Goal: Transaction & Acquisition: Book appointment/travel/reservation

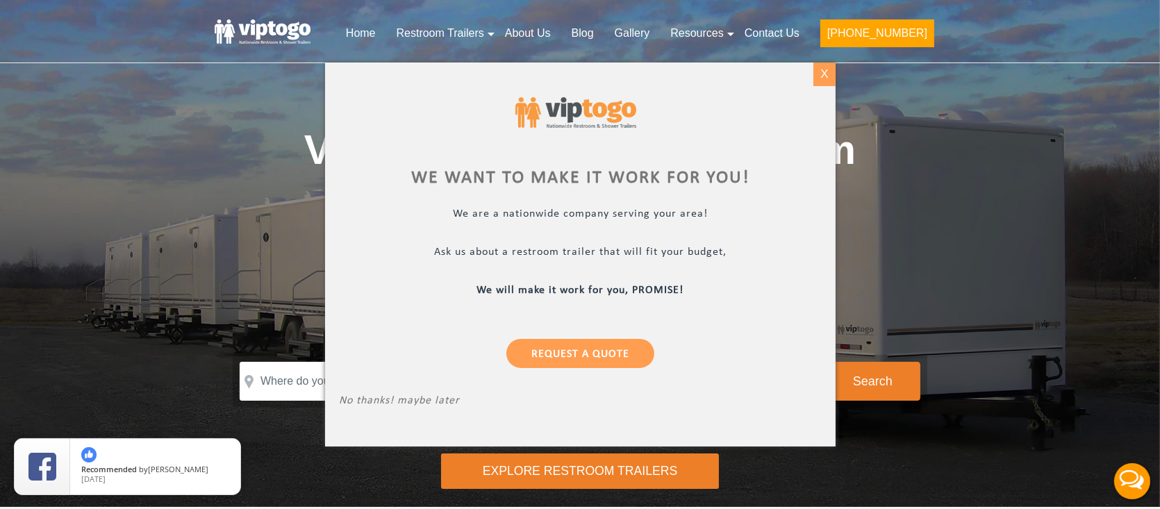
click at [825, 78] on div "X" at bounding box center [824, 75] width 22 height 24
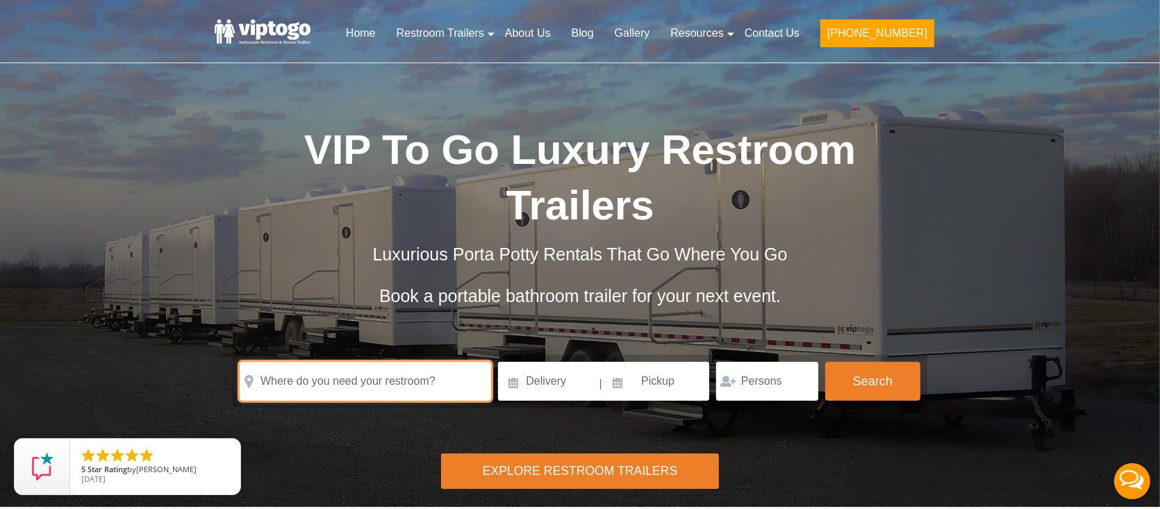
click at [406, 387] on input "text" at bounding box center [365, 381] width 251 height 39
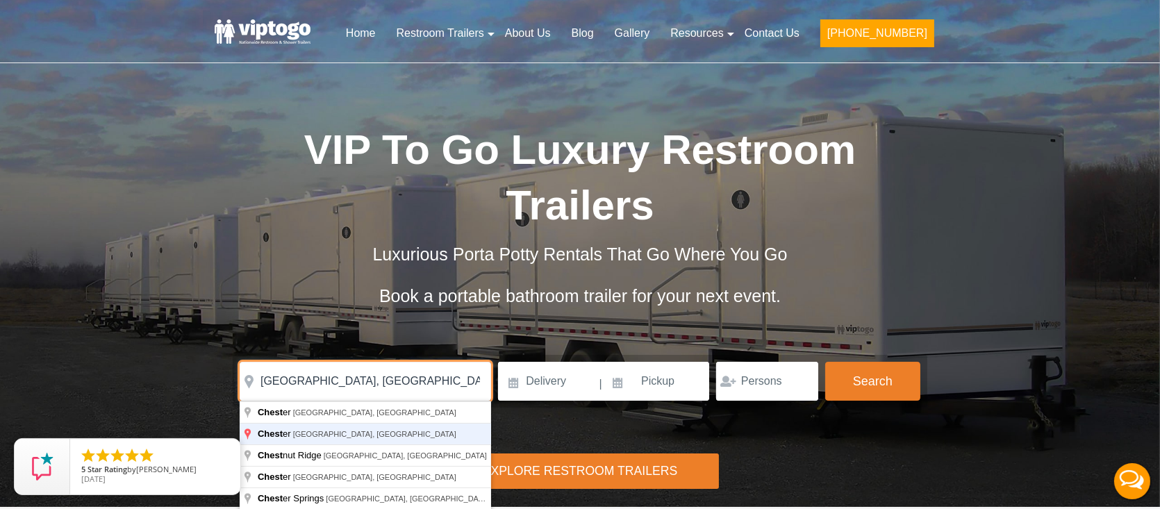
type input "[GEOGRAPHIC_DATA], [GEOGRAPHIC_DATA], [GEOGRAPHIC_DATA]"
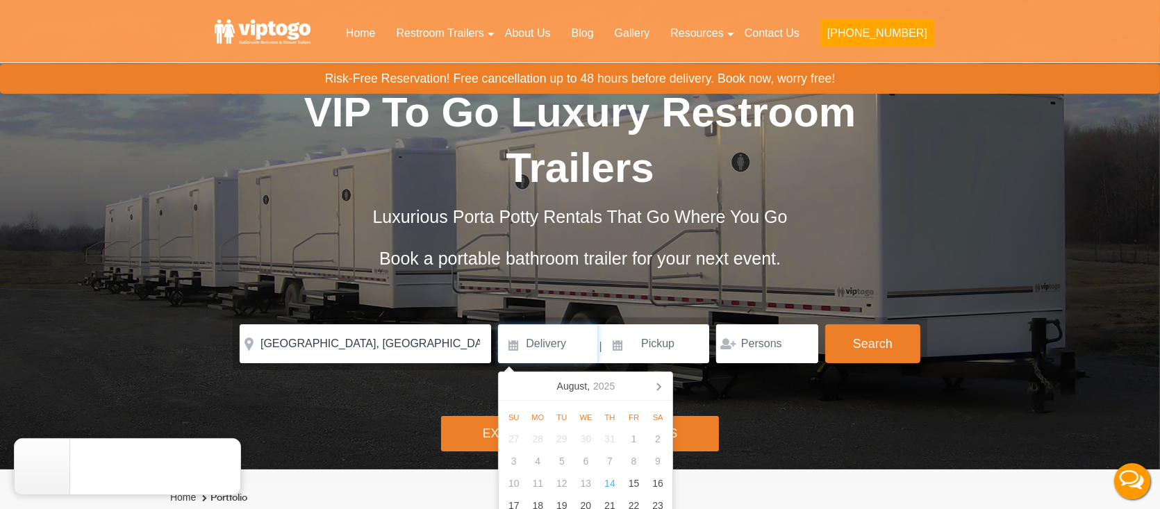
scroll to position [69, 0]
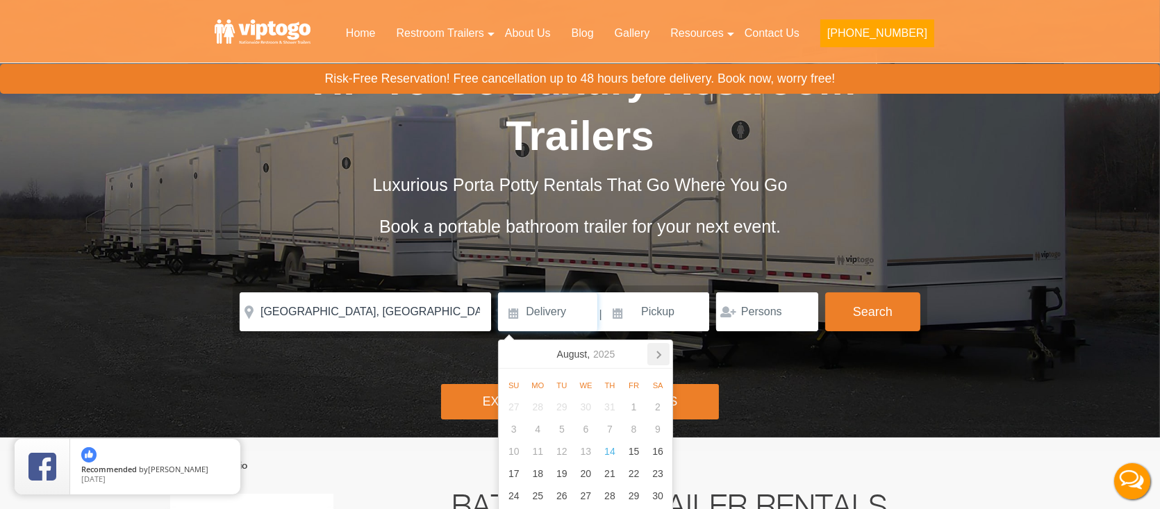
click at [659, 357] on icon at bounding box center [658, 354] width 22 height 22
click at [660, 356] on icon at bounding box center [658, 354] width 22 height 22
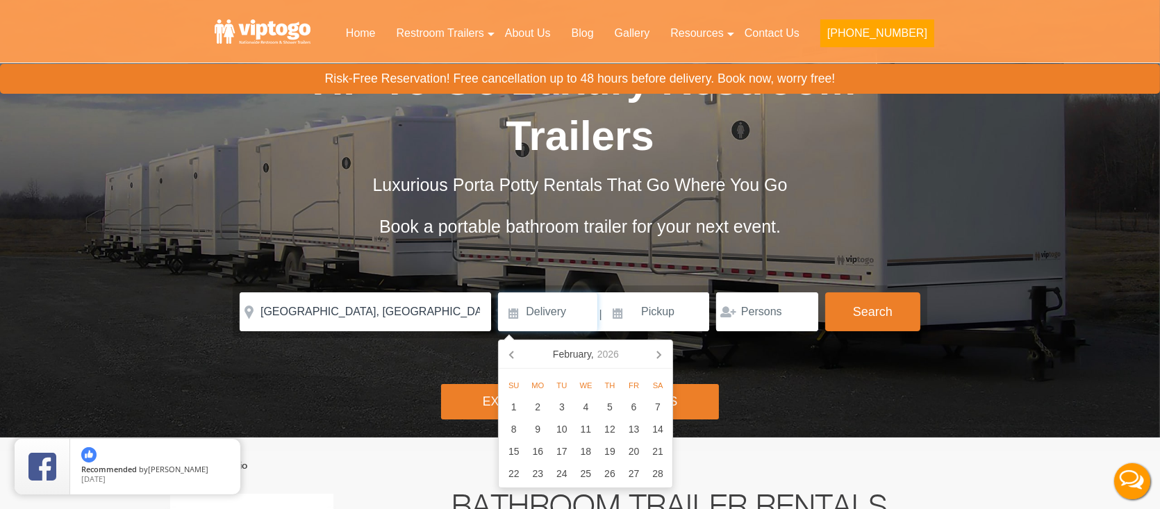
click at [660, 356] on icon at bounding box center [658, 354] width 22 height 22
click at [660, 356] on icon at bounding box center [658, 354] width 3 height 7
click at [660, 357] on icon at bounding box center [658, 354] width 22 height 22
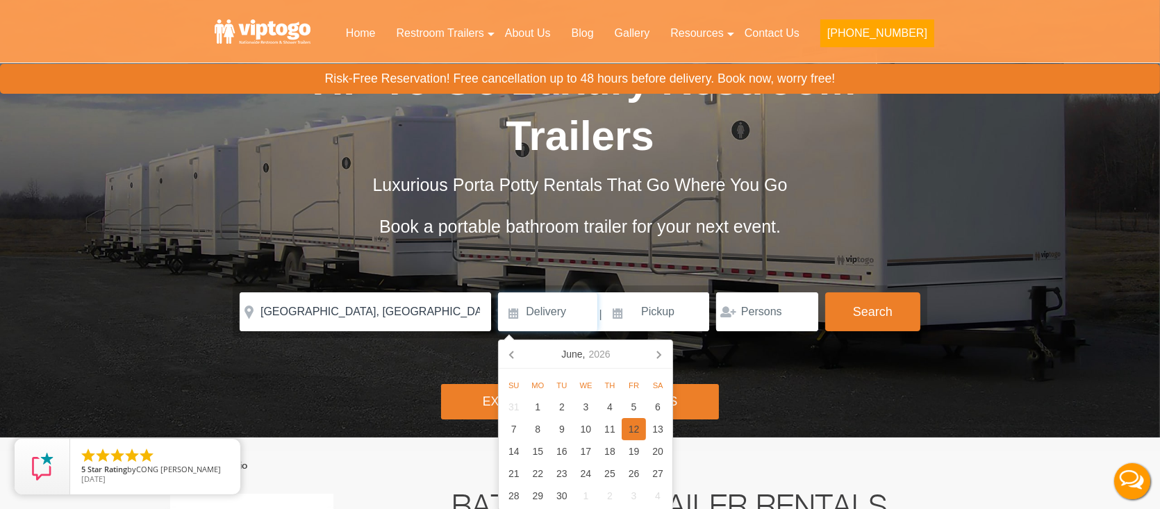
click at [631, 430] on div "12" at bounding box center [634, 429] width 24 height 22
type input "06/12/2026"
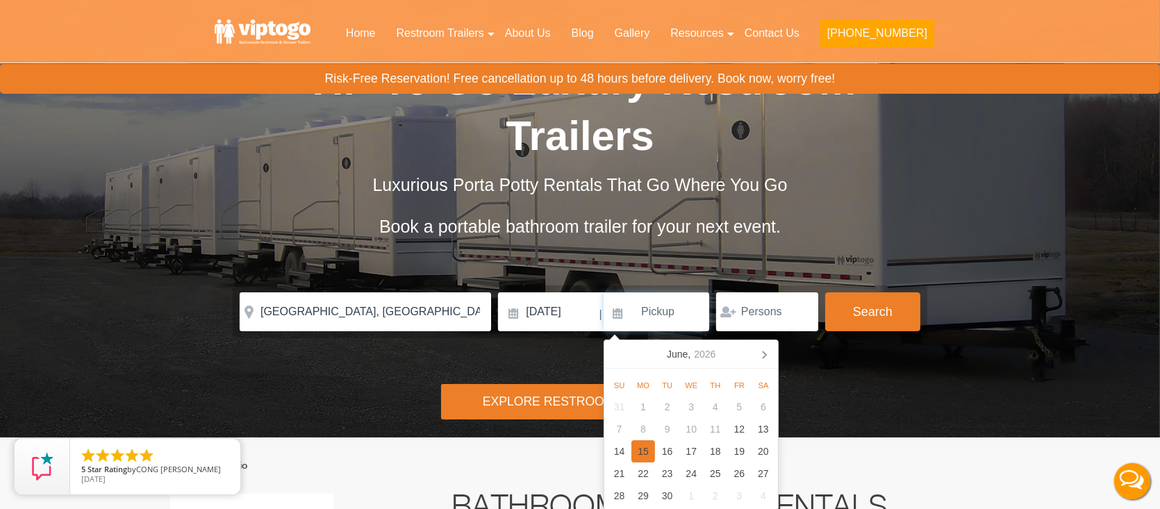
click at [644, 455] on div "15" at bounding box center [643, 451] width 24 height 22
type input "[DATE]"
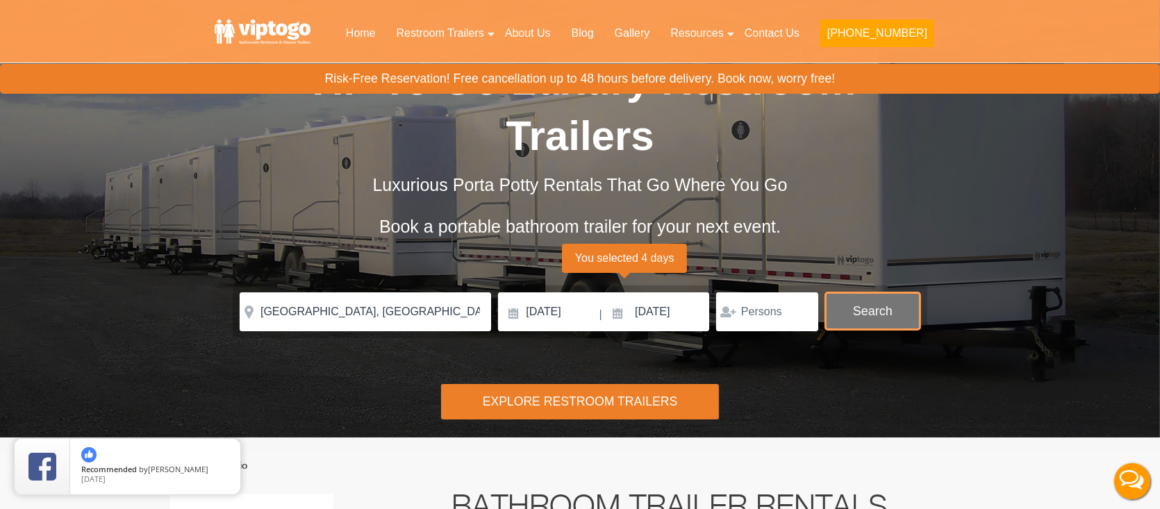
click at [881, 325] on button "Search" at bounding box center [872, 311] width 95 height 38
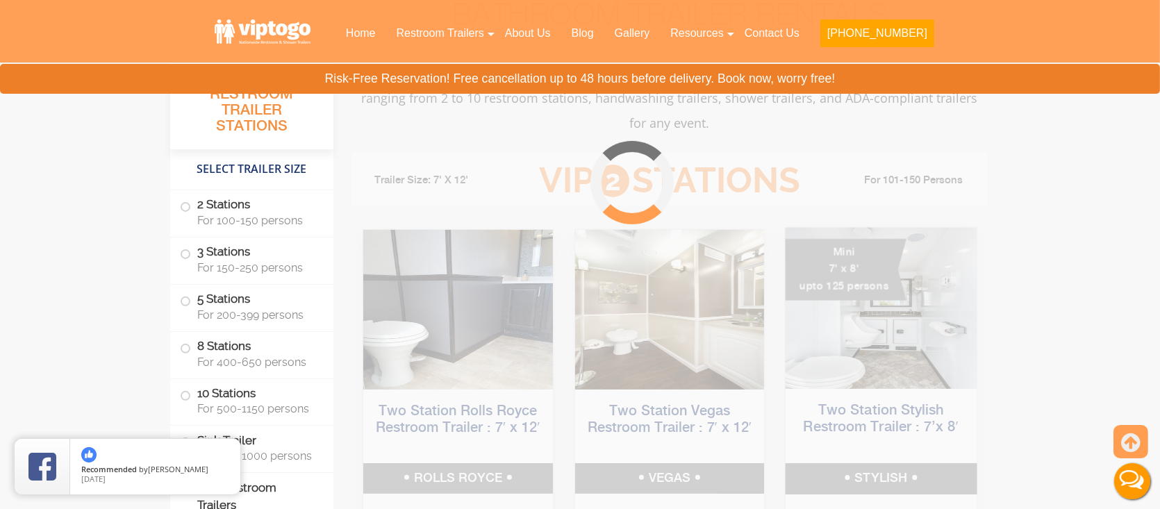
scroll to position [563, 0]
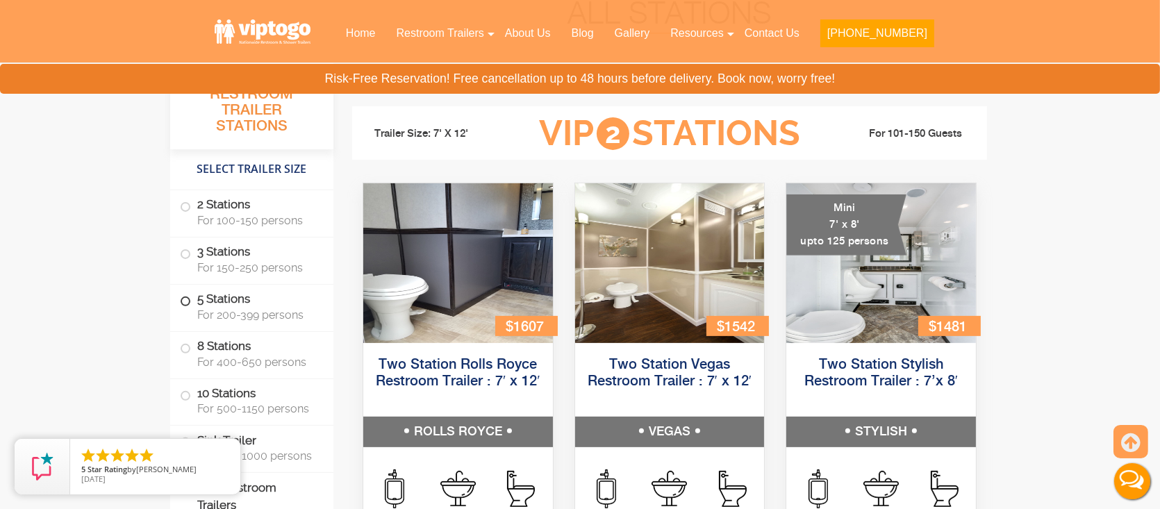
click at [256, 309] on span "For 200-399 persons" at bounding box center [256, 314] width 119 height 13
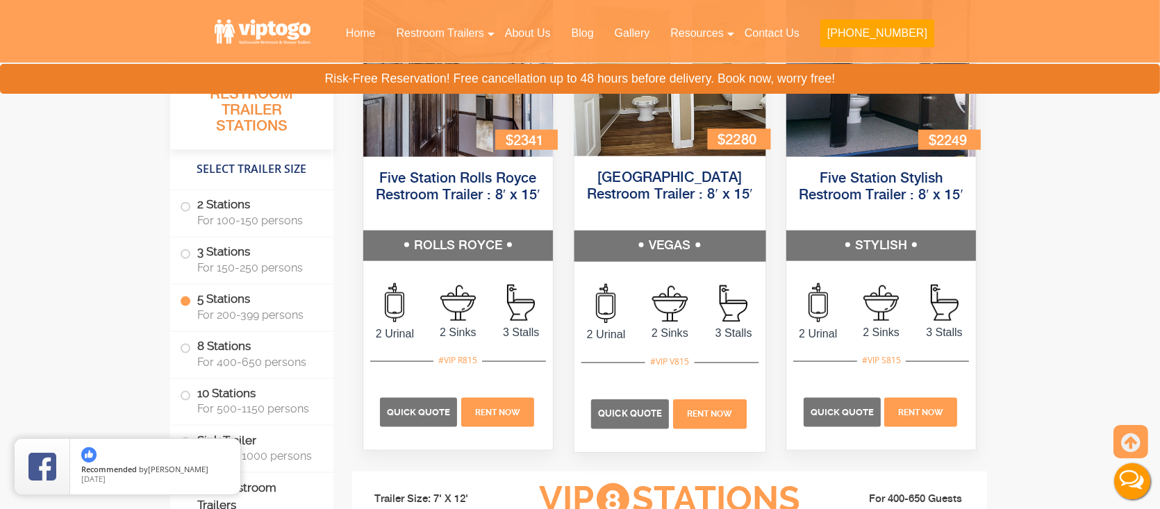
scroll to position [2219, 0]
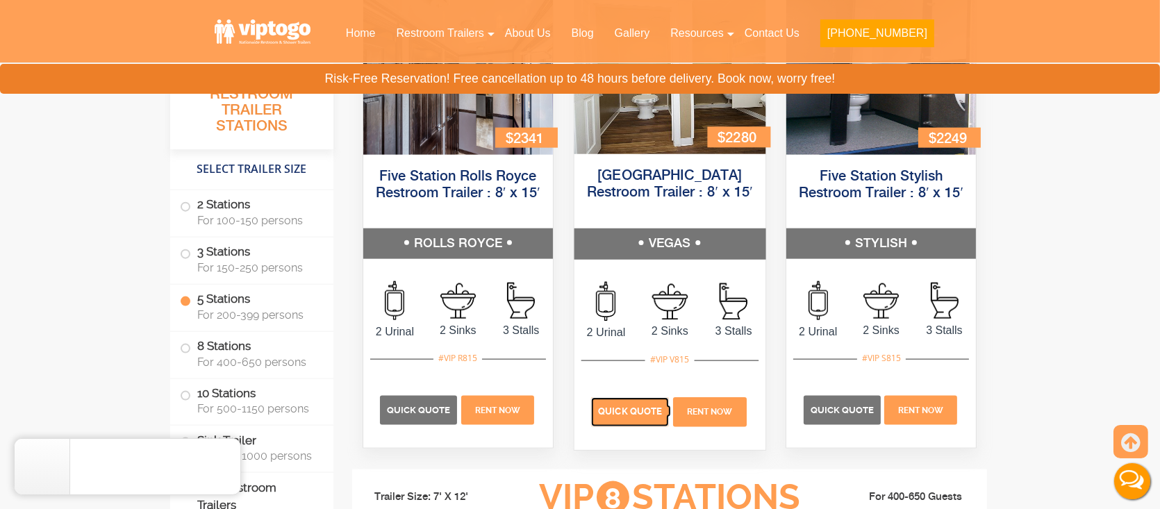
click at [633, 413] on span "Quick Quote" at bounding box center [630, 412] width 64 height 10
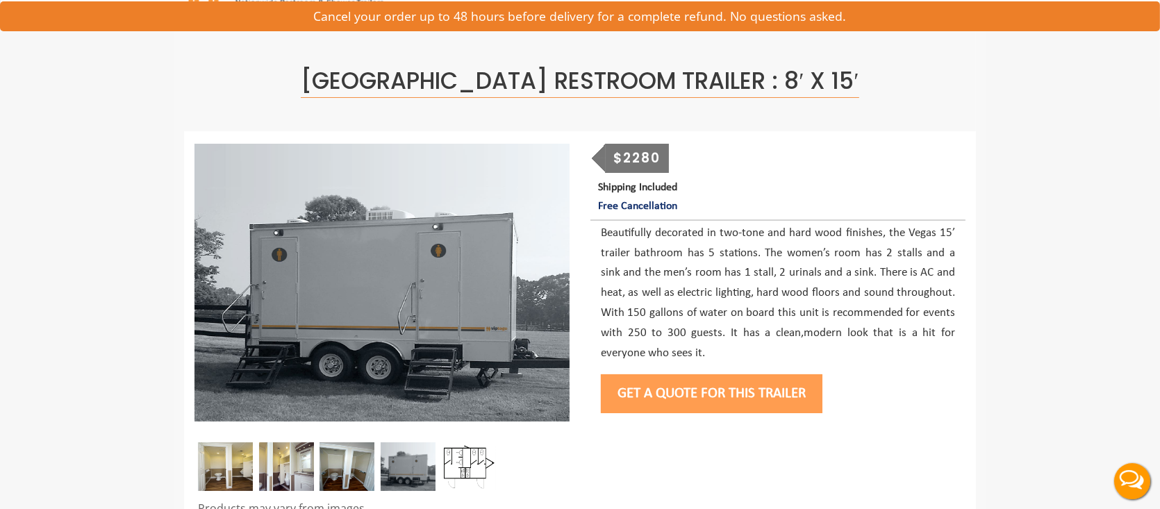
scroll to position [69, 0]
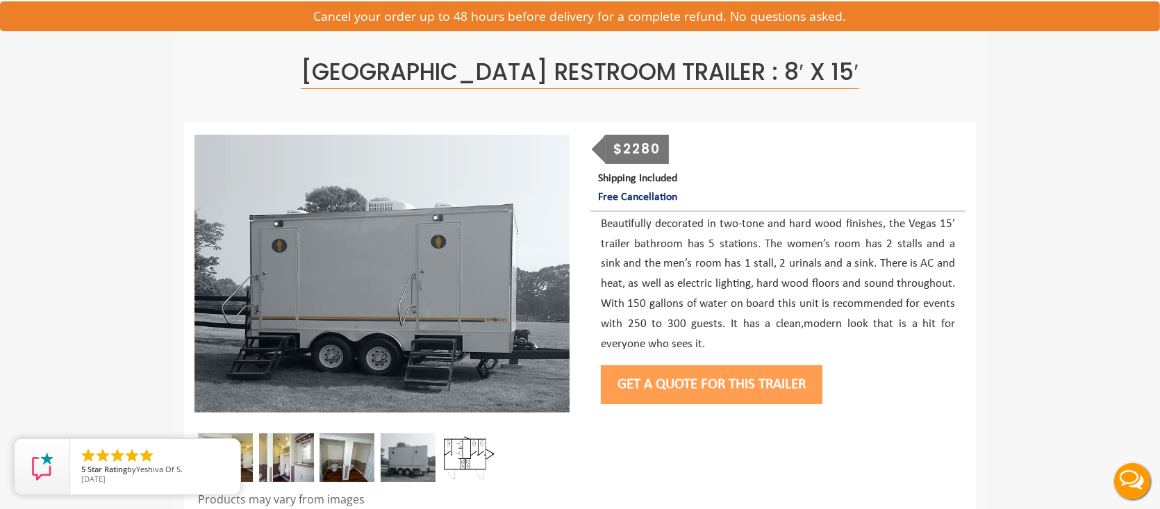
click at [684, 395] on button "Get a Quote for this Trailer" at bounding box center [712, 384] width 222 height 39
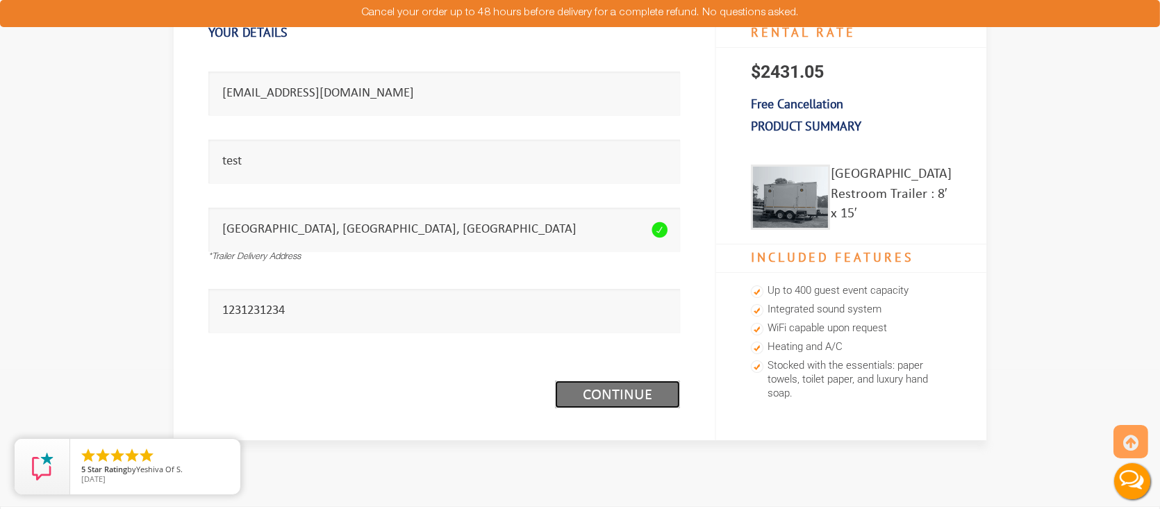
click at [597, 396] on link "Continue (1/3)" at bounding box center [617, 395] width 125 height 28
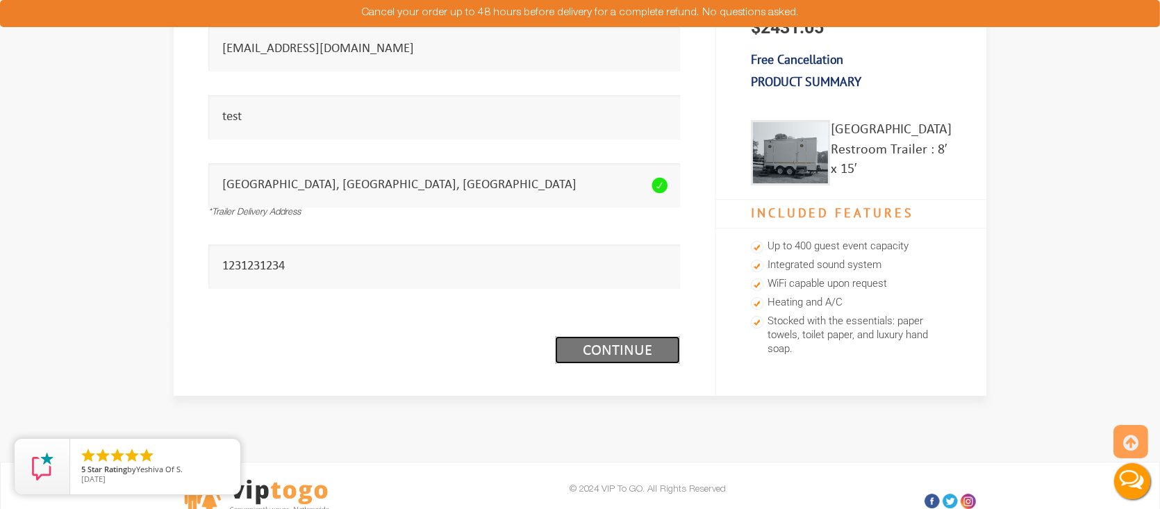
scroll to position [208, 0]
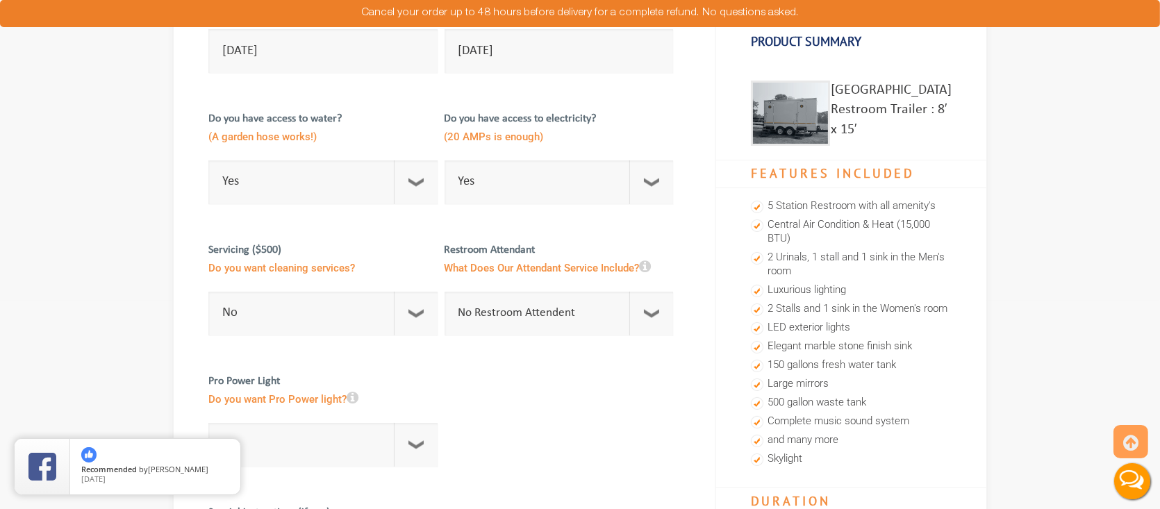
scroll to position [208, 0]
click at [415, 315] on select "No 1 Per Week 2 Per Week 3 Per Week 4 Per Week 5 Per Week 5+" at bounding box center [322, 314] width 229 height 44
drag, startPoint x: 357, startPoint y: 265, endPoint x: 363, endPoint y: 237, distance: 29.0
click at [357, 265] on span "Do you want cleaning services?" at bounding box center [322, 269] width 229 height 23
click at [410, 183] on select "Select Option Yes No" at bounding box center [322, 182] width 229 height 44
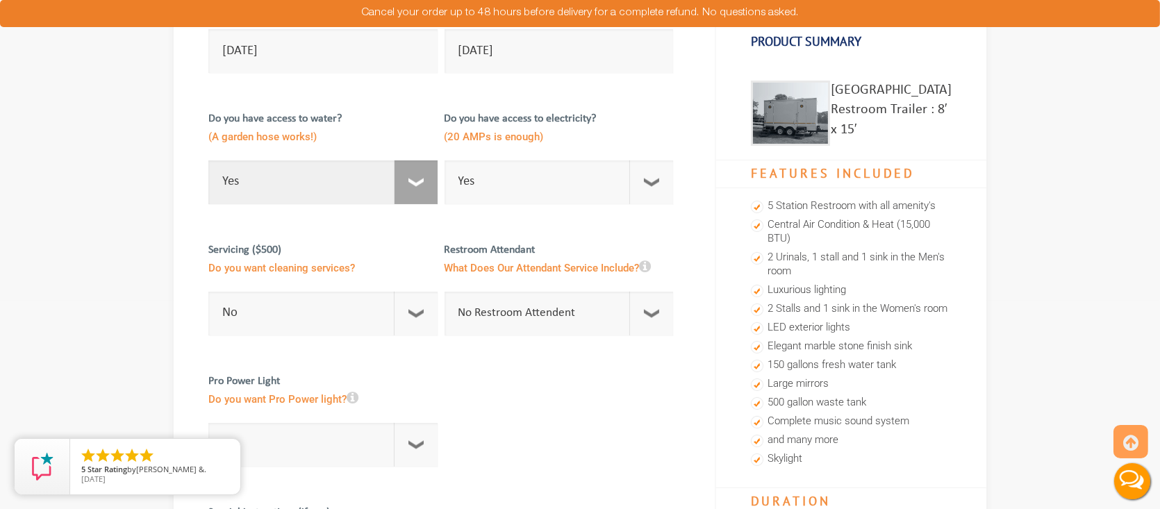
select select "No"
click at [208, 160] on select "Select Option Yes No" at bounding box center [322, 182] width 229 height 44
checkbox input "true"
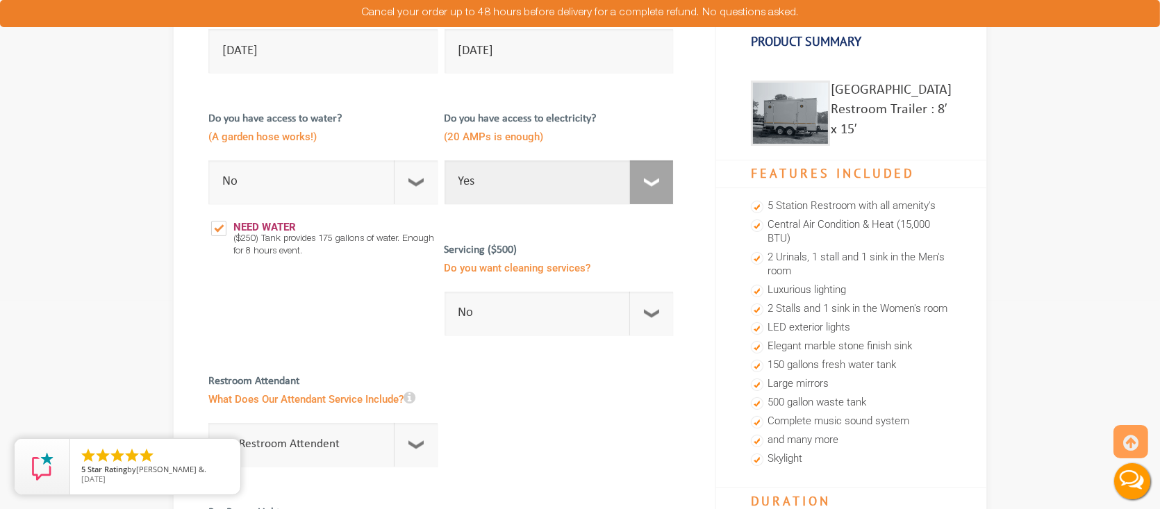
click at [635, 185] on select "Select Option Yes No" at bounding box center [558, 182] width 229 height 44
click at [561, 258] on span "Do you want cleaning services?" at bounding box center [558, 269] width 229 height 23
click at [624, 184] on select "Select Option Yes No" at bounding box center [558, 182] width 229 height 44
click at [444, 160] on select "Select Option Yes No" at bounding box center [558, 182] width 229 height 44
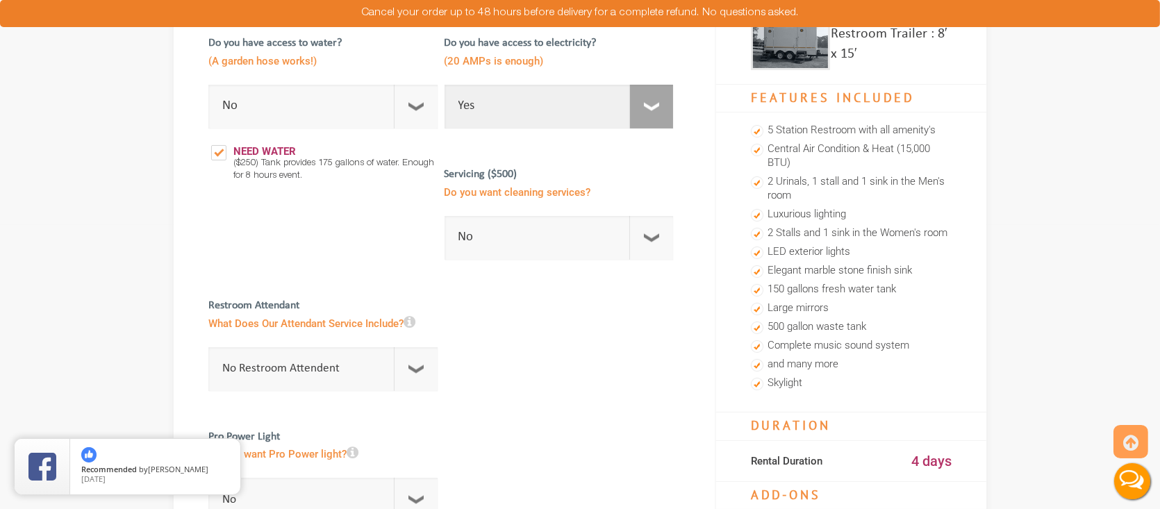
scroll to position [278, 0]
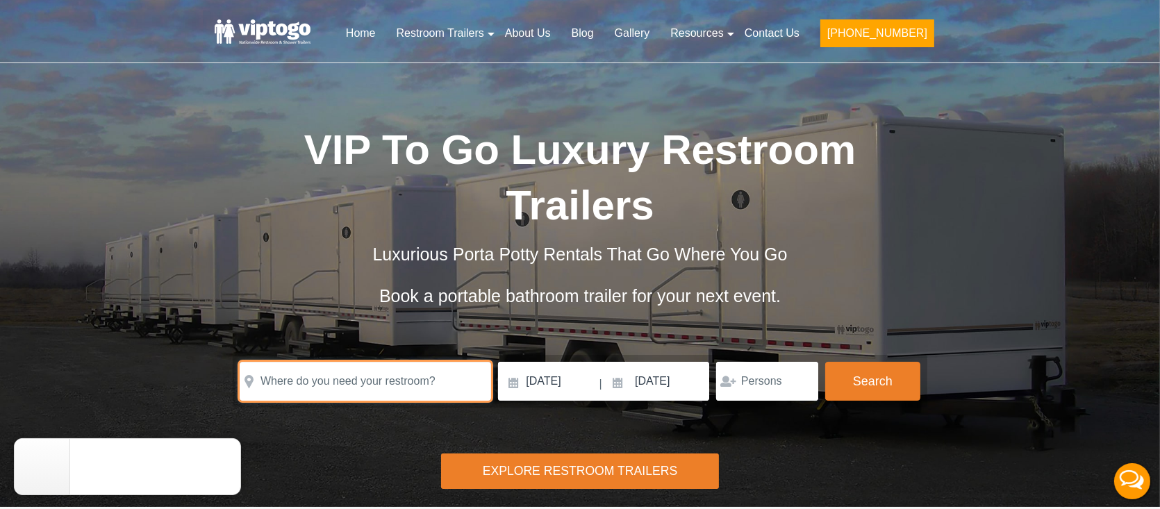
click at [358, 372] on input "text" at bounding box center [365, 381] width 251 height 39
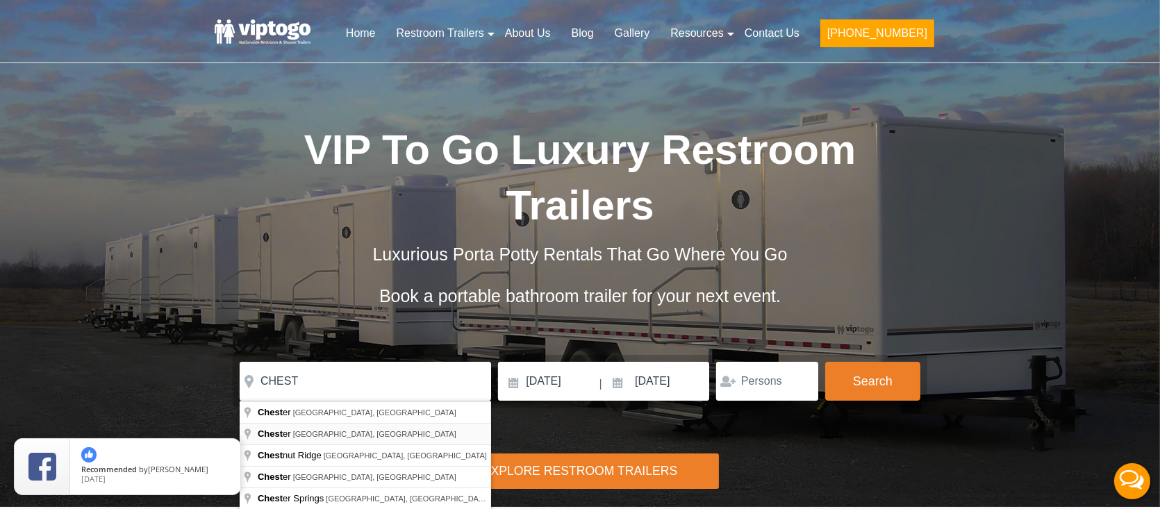
type input "[GEOGRAPHIC_DATA], [GEOGRAPHIC_DATA], [GEOGRAPHIC_DATA]"
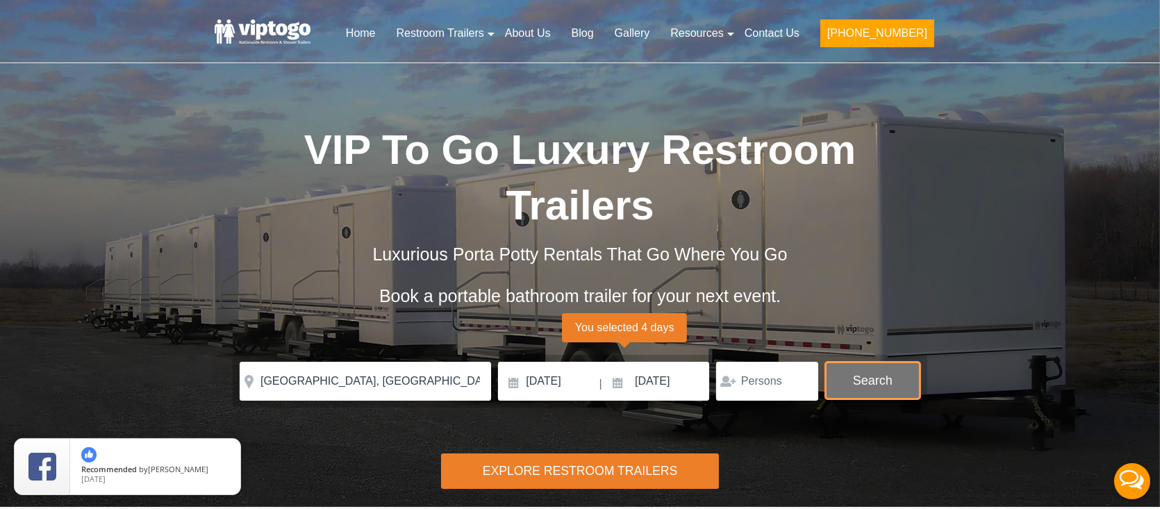
click at [866, 390] on button "Search" at bounding box center [872, 381] width 95 height 38
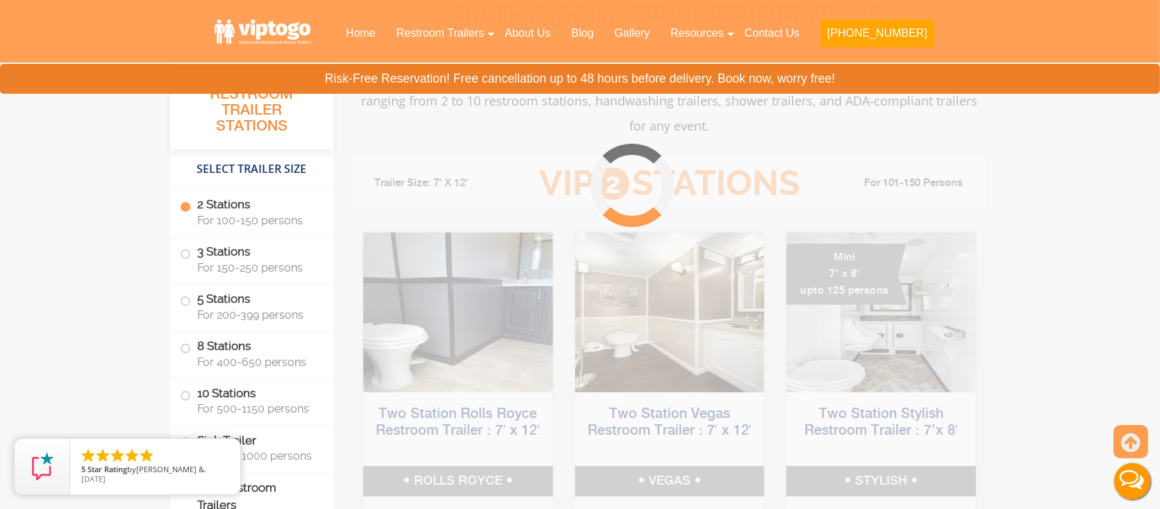
scroll to position [563, 0]
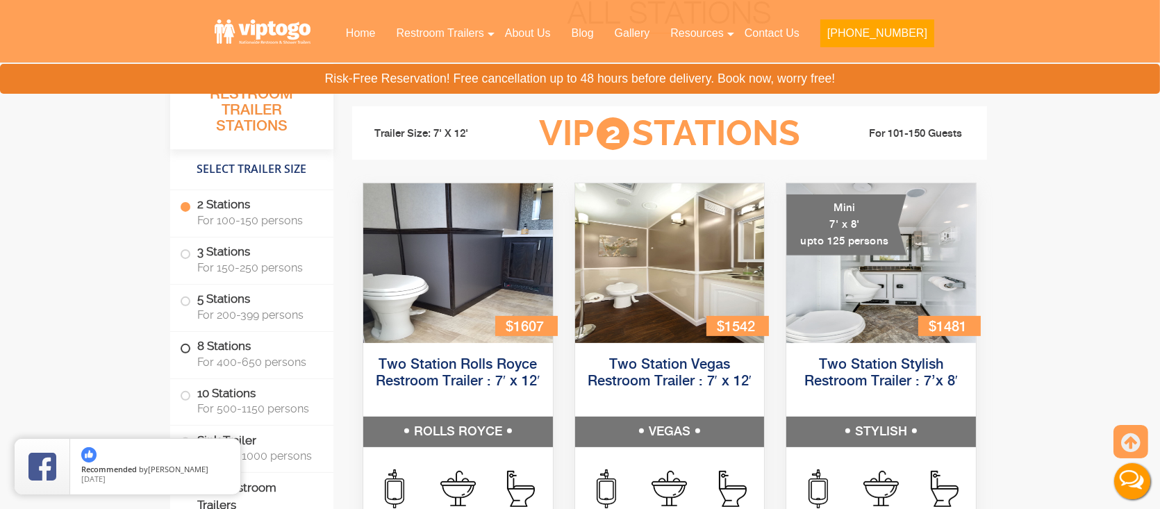
click at [225, 356] on span "For 400-650 persons" at bounding box center [256, 362] width 119 height 13
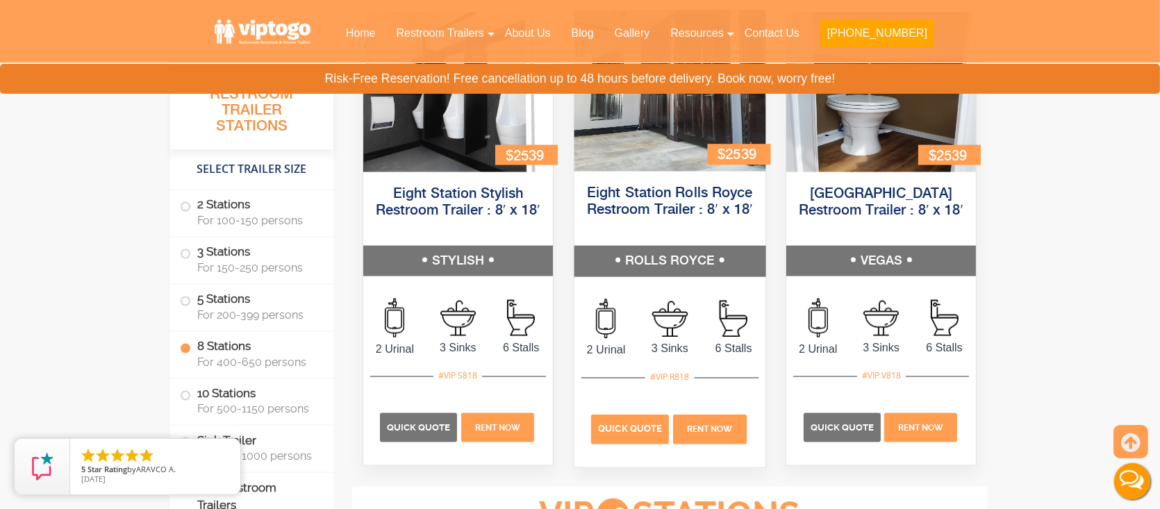
scroll to position [2770, 0]
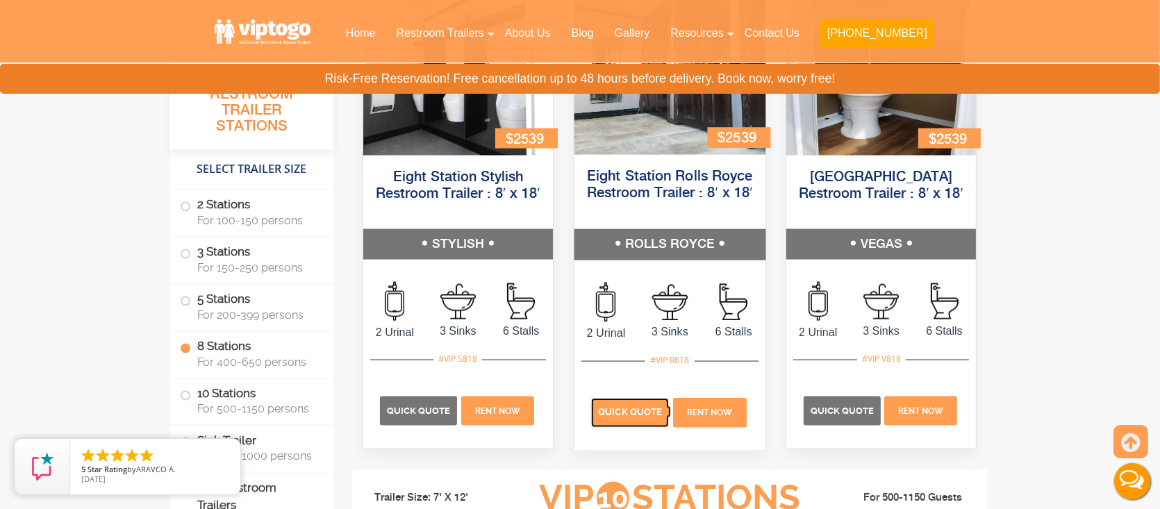
click at [614, 418] on p "Quick Quote" at bounding box center [630, 413] width 78 height 29
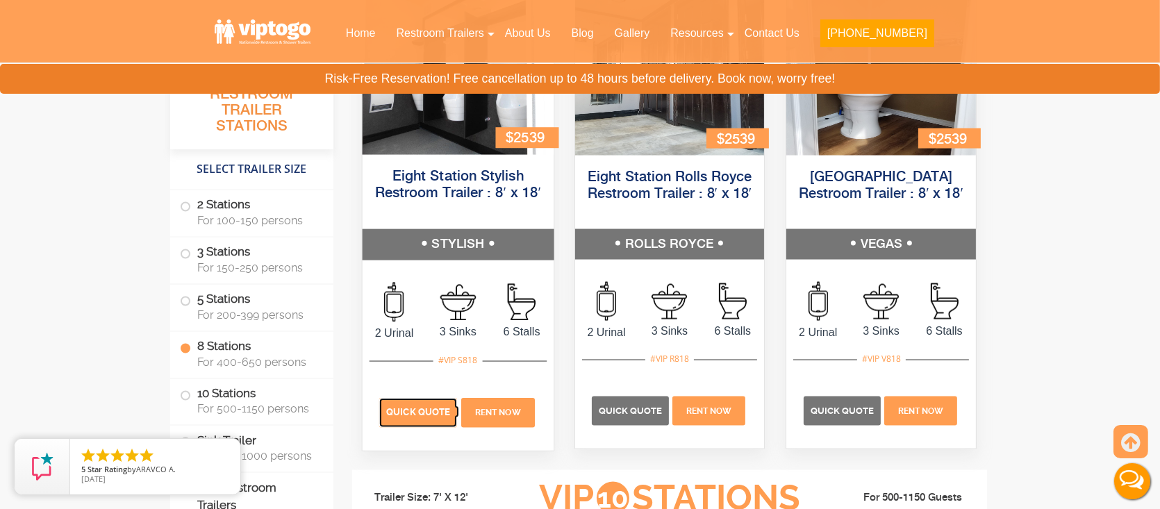
click at [412, 416] on p "Quick Quote" at bounding box center [418, 413] width 78 height 29
click at [413, 415] on span "Quick Quote" at bounding box center [418, 413] width 64 height 10
click at [413, 414] on span "Quick Quote" at bounding box center [418, 413] width 64 height 10
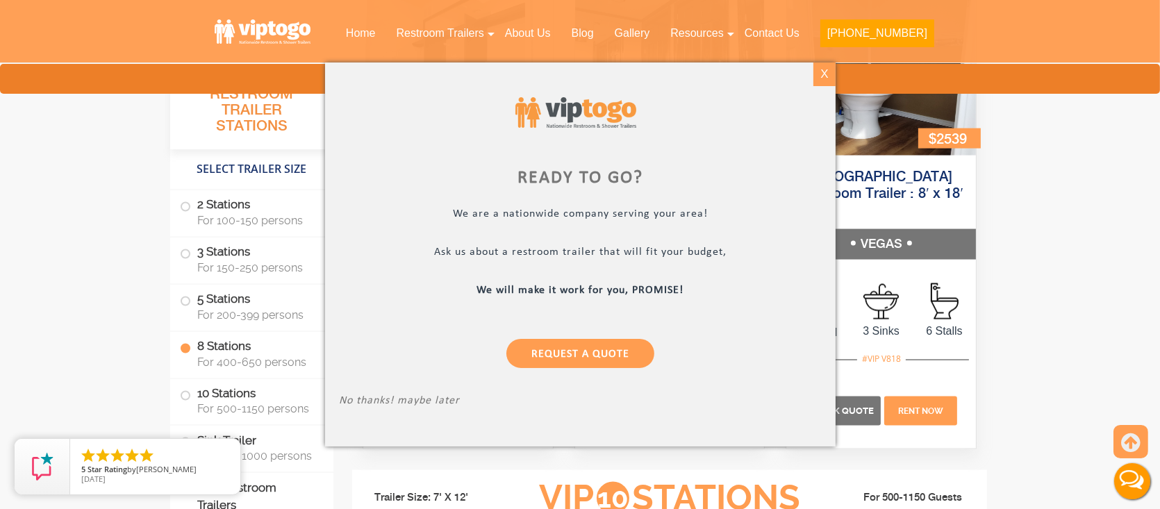
click at [828, 77] on div "X" at bounding box center [824, 75] width 22 height 24
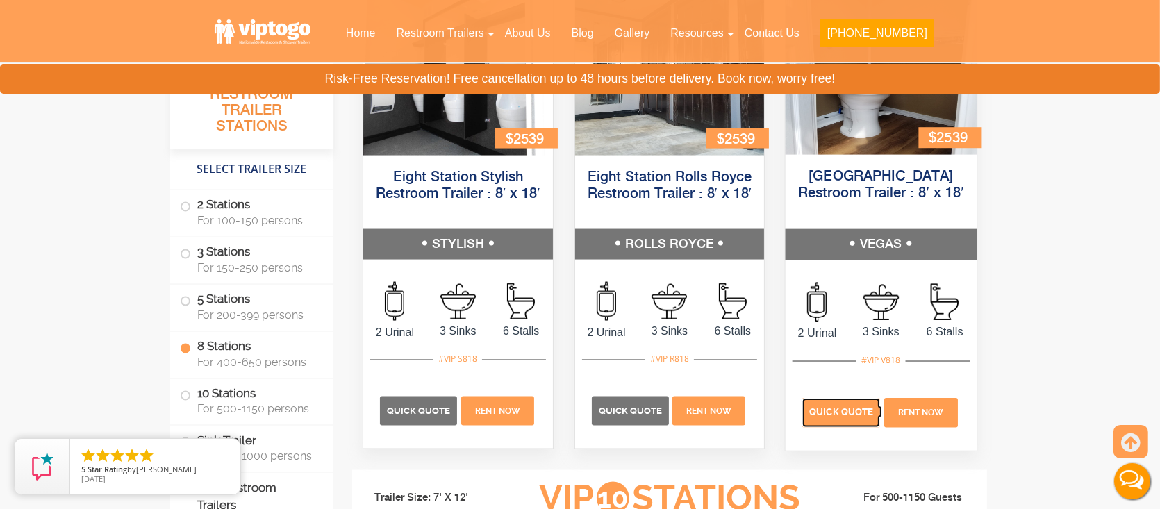
click at [850, 417] on p "Quick Quote" at bounding box center [842, 413] width 78 height 29
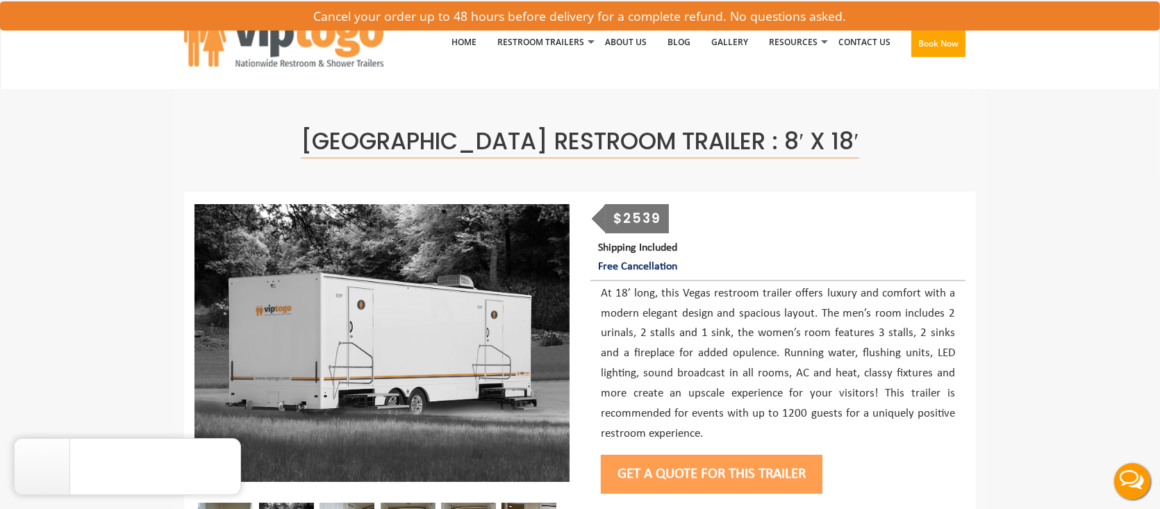
scroll to position [69, 0]
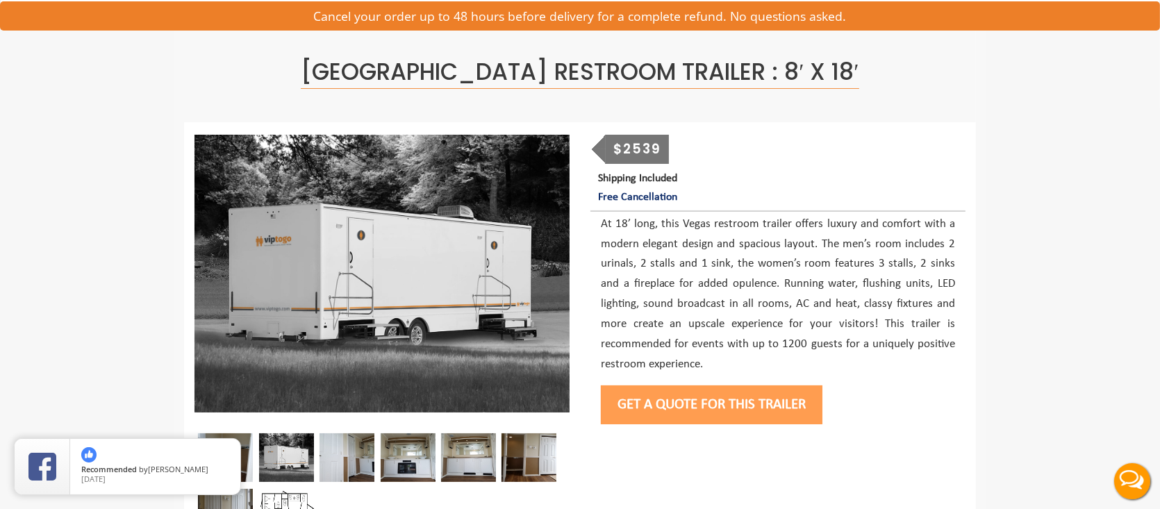
click at [680, 406] on button "Get a Quote for this Trailer" at bounding box center [712, 404] width 222 height 39
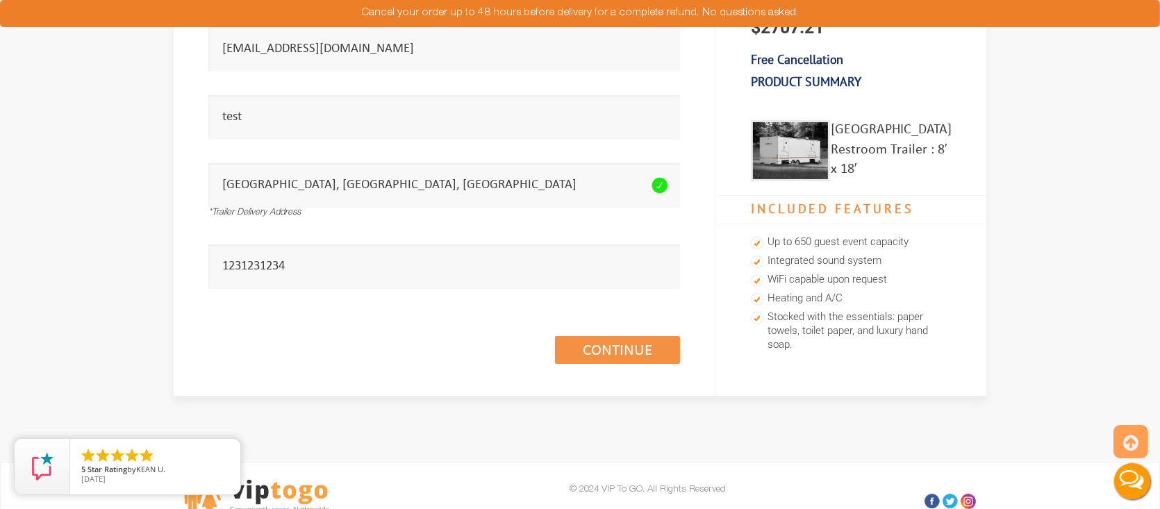
scroll to position [208, 0]
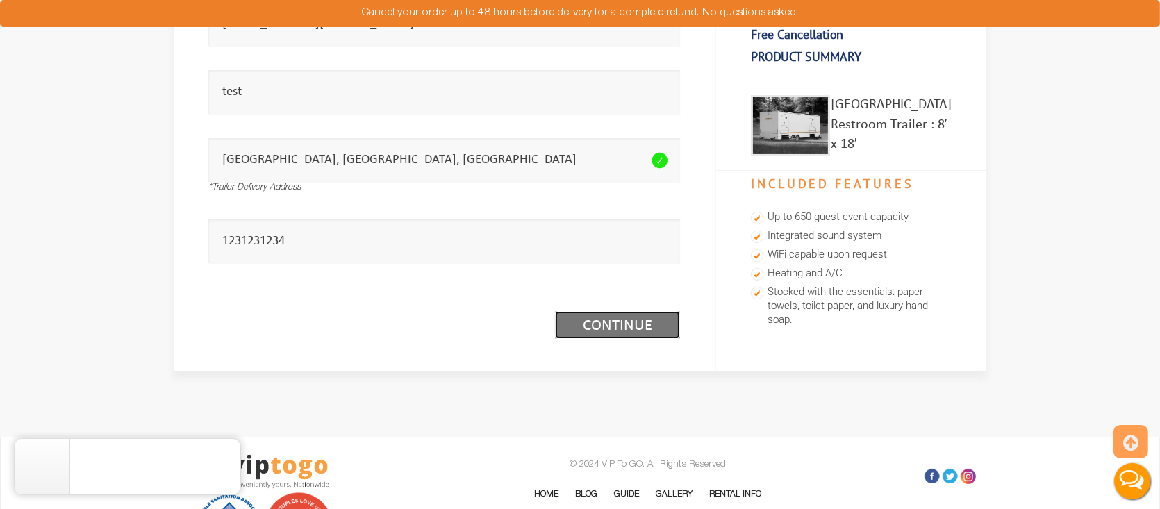
click at [597, 326] on link "Continue (1/3)" at bounding box center [617, 325] width 125 height 28
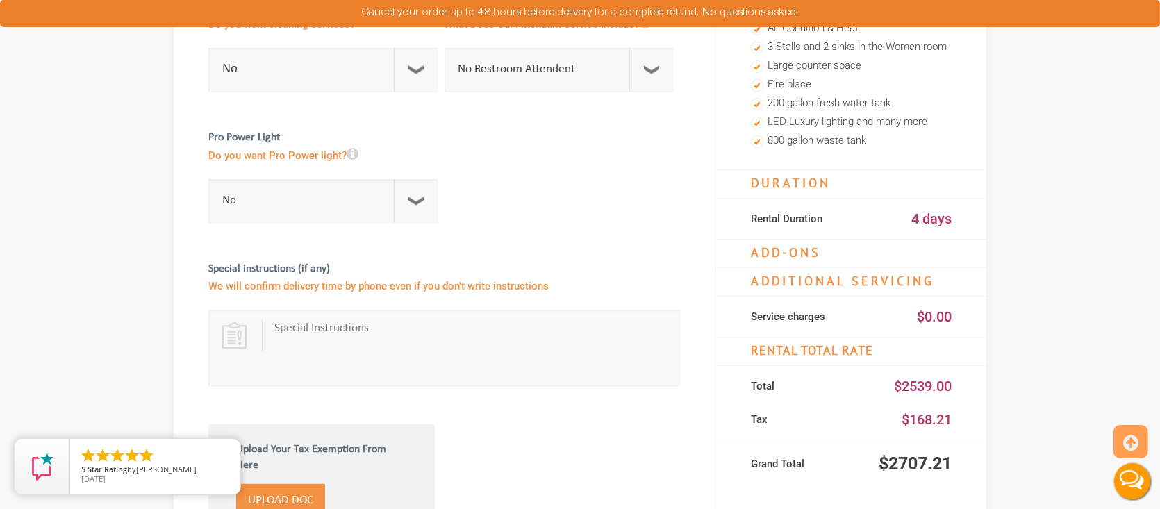
scroll to position [486, 0]
